Goal: Communication & Community: Answer question/provide support

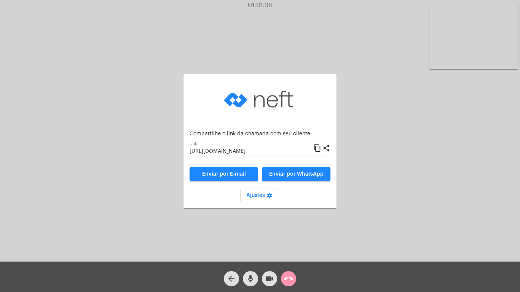
click at [287, 276] on mat-icon "call_end" at bounding box center [288, 279] width 9 height 9
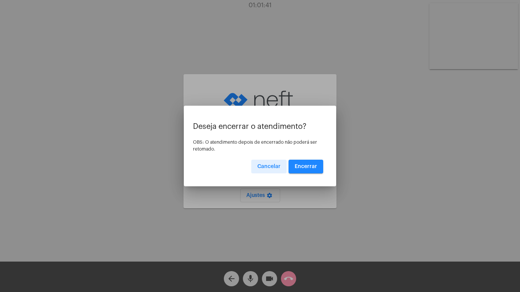
click at [300, 164] on span "Encerrar" at bounding box center [306, 166] width 22 height 5
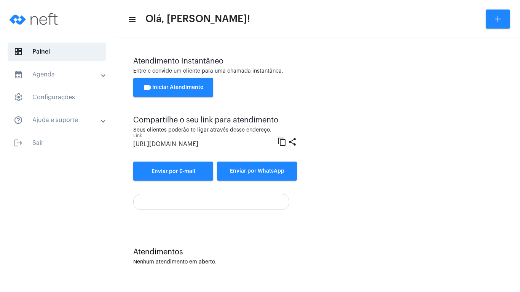
click at [165, 84] on button "videocam Iniciar Atendimento" at bounding box center [173, 87] width 80 height 19
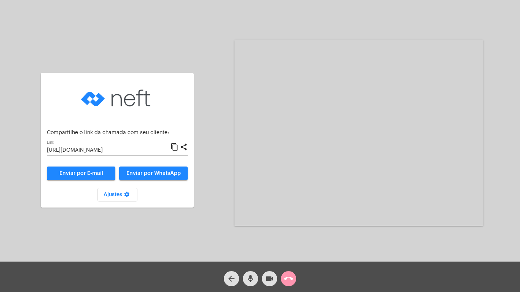
click at [175, 147] on mat-icon "content_copy" at bounding box center [175, 147] width 8 height 9
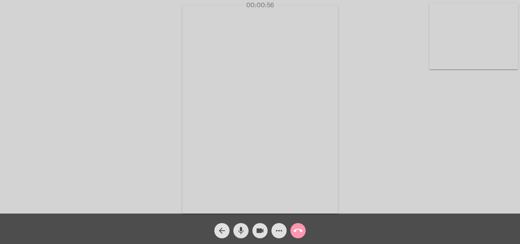
click at [449, 164] on div "Acessando Câmera e Microfone..." at bounding box center [260, 109] width 519 height 214
